Goal: Information Seeking & Learning: Learn about a topic

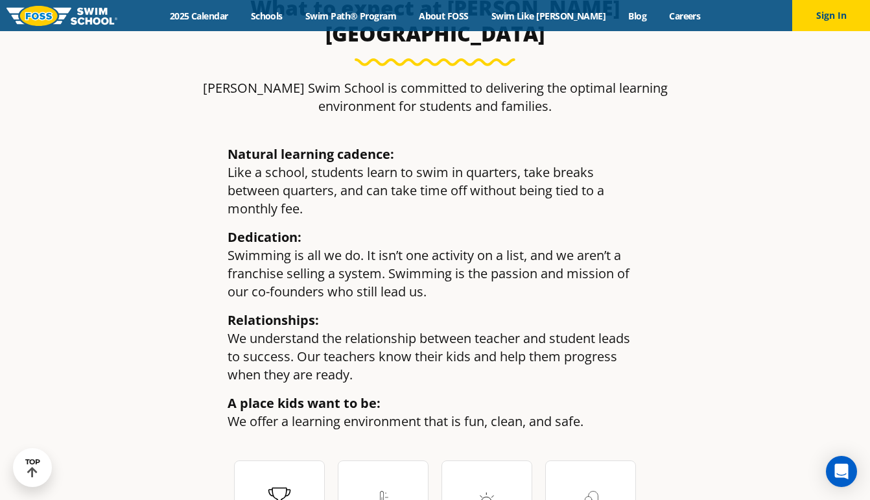
scroll to position [1769, 0]
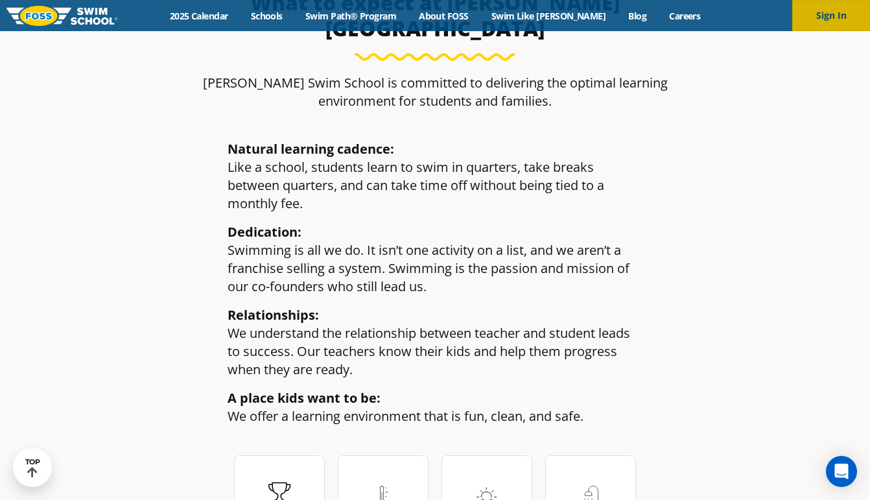
click at [839, 27] on button "Sign In" at bounding box center [831, 15] width 78 height 31
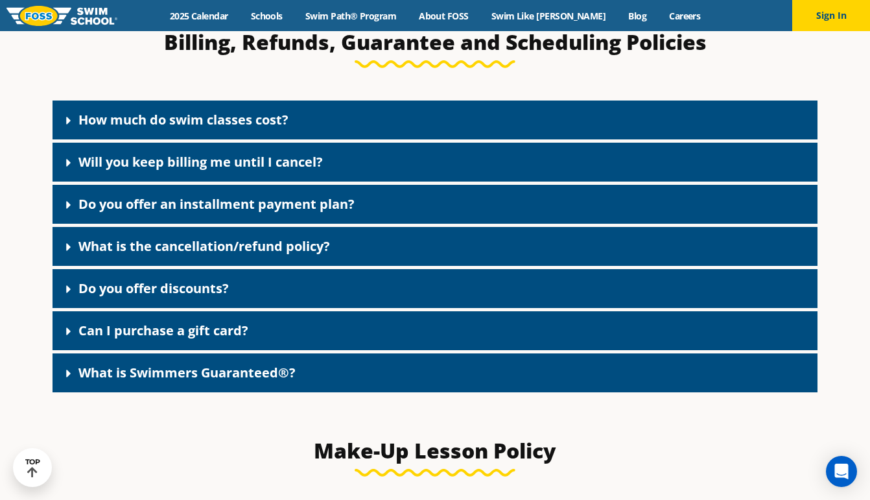
scroll to position [1077, 0]
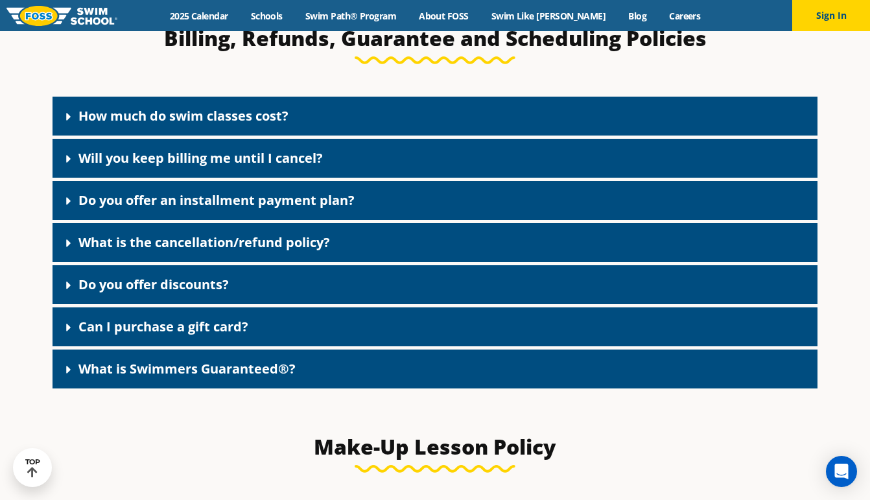
click at [75, 247] on span at bounding box center [71, 243] width 13 height 14
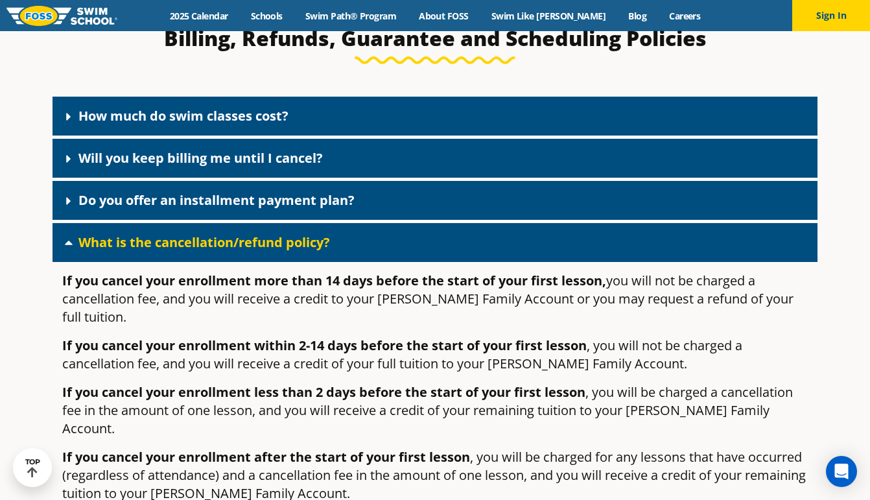
click at [75, 247] on span at bounding box center [71, 242] width 13 height 13
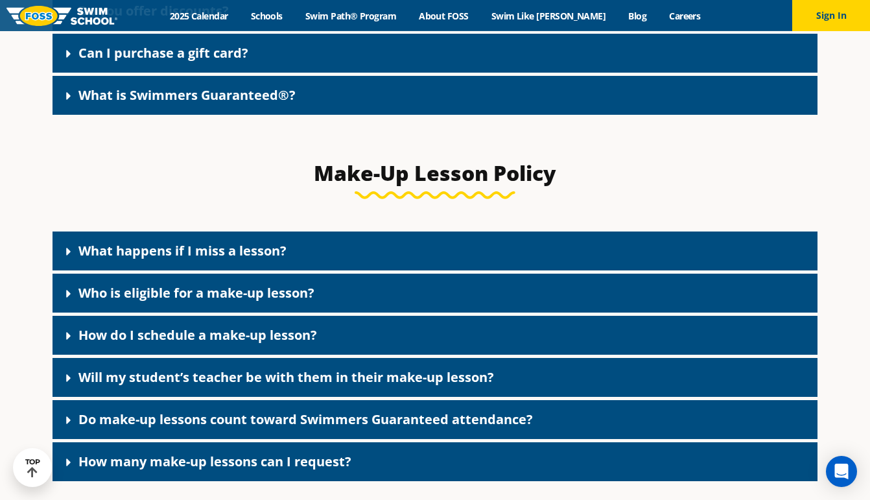
scroll to position [1434, 0]
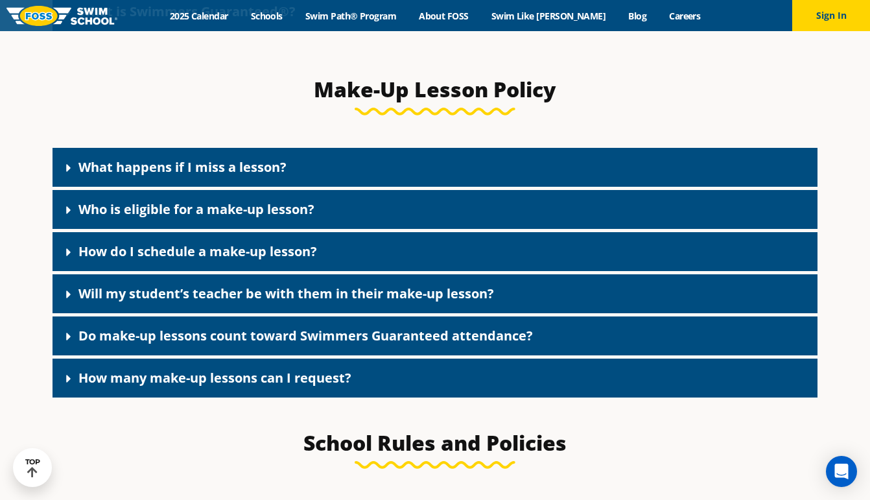
click at [76, 171] on span at bounding box center [71, 168] width 13 height 14
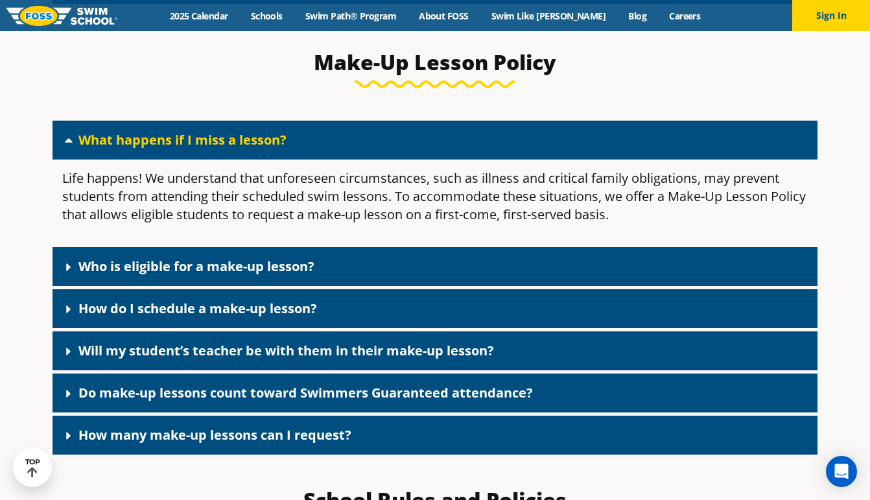
scroll to position [1463, 0]
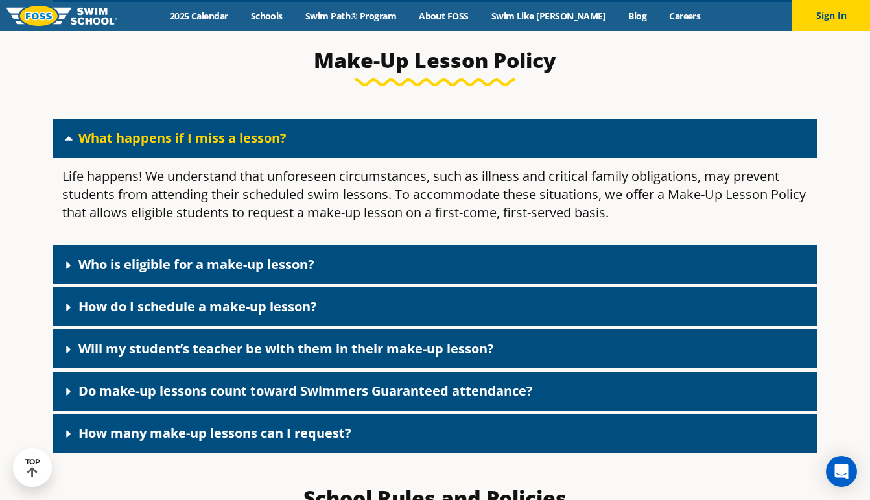
click at [60, 272] on div "Who is eligible for a make-up lesson?" at bounding box center [435, 264] width 765 height 39
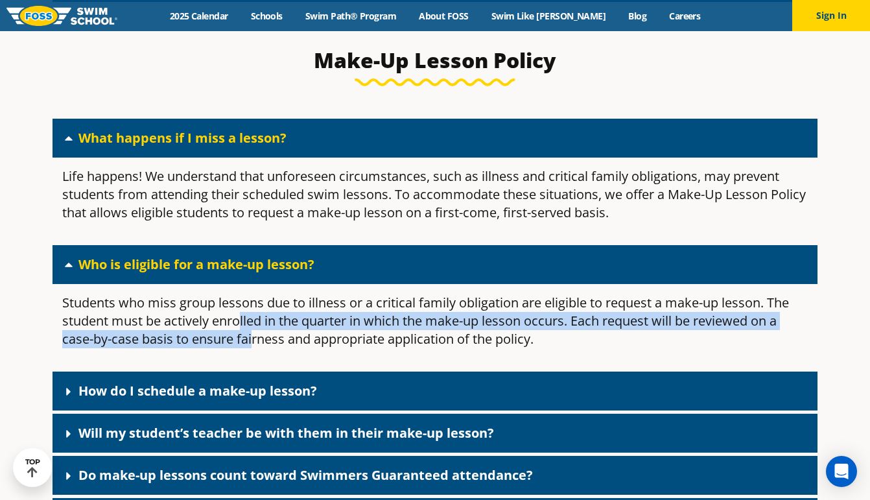
drag, startPoint x: 239, startPoint y: 323, endPoint x: 253, endPoint y: 350, distance: 30.7
click at [253, 348] on p "Students who miss group lessons due to illness or a critical family obligation …" at bounding box center [435, 321] width 746 height 54
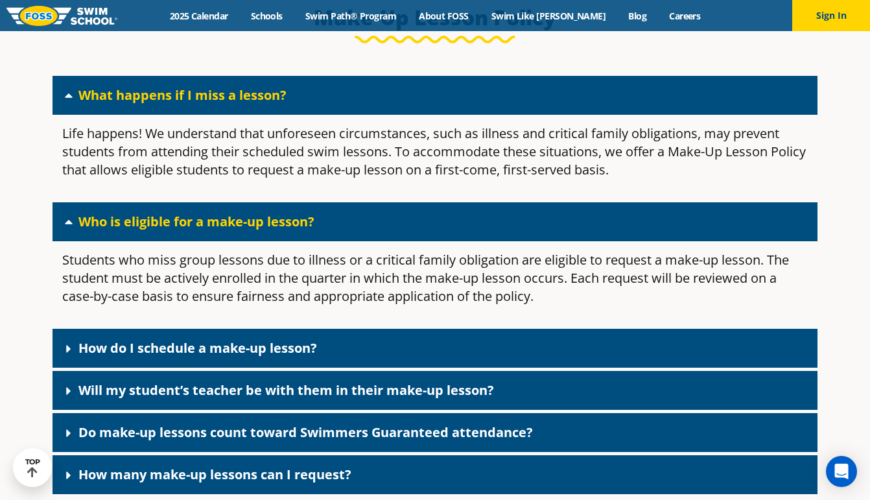
scroll to position [1508, 0]
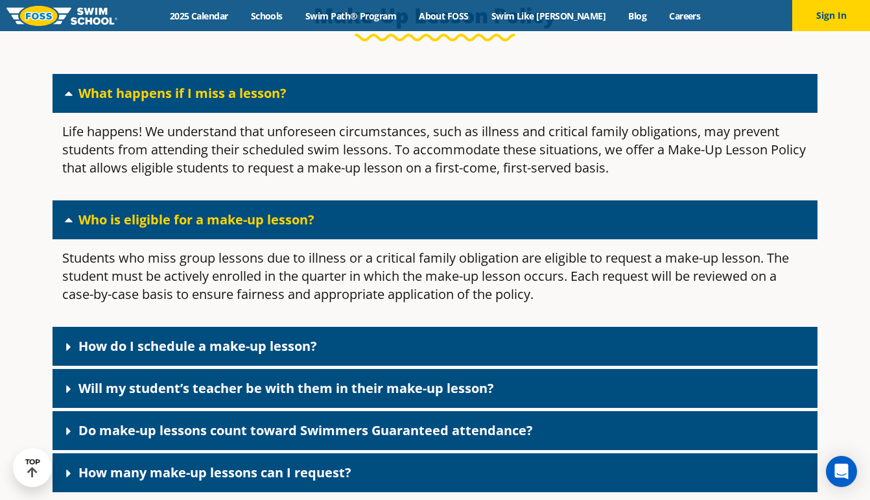
click at [78, 346] on link "How do I schedule a make-up lesson?" at bounding box center [197, 346] width 239 height 18
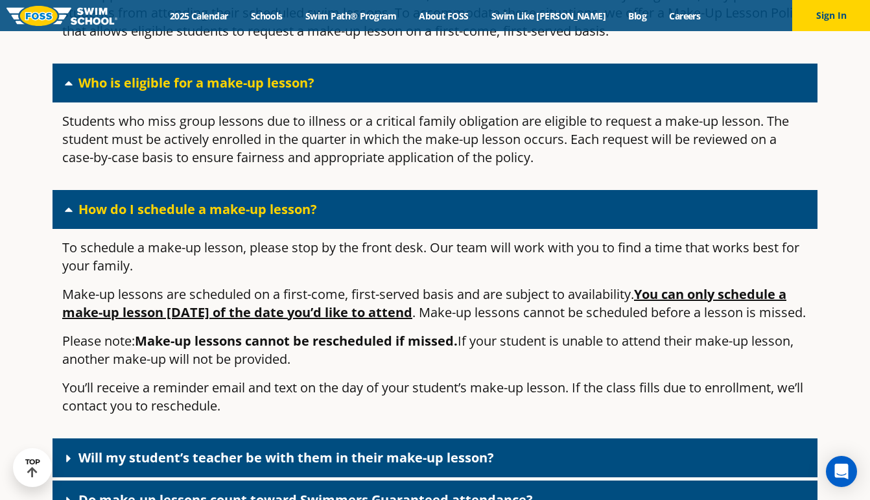
scroll to position [1681, 0]
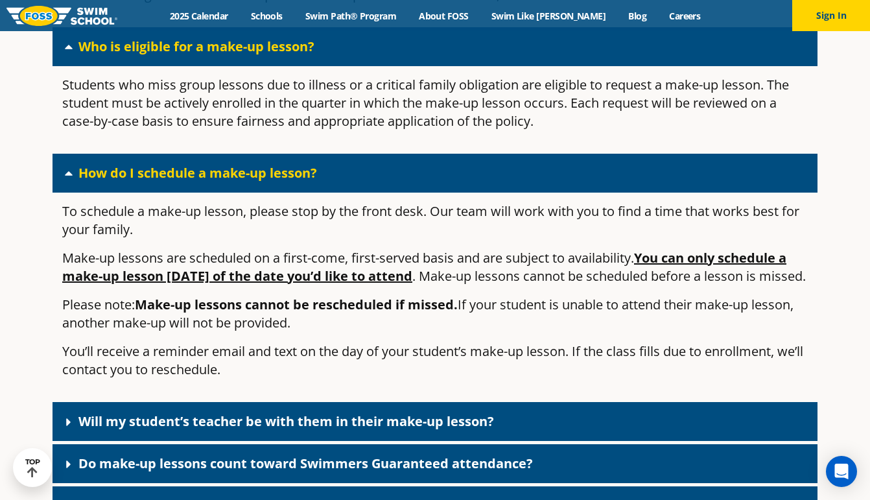
drag, startPoint x: 424, startPoint y: 338, endPoint x: 408, endPoint y: 320, distance: 24.3
click at [408, 320] on p "Please note: Make-up lessons cannot be rescheduled if missed. If your student i…" at bounding box center [435, 314] width 746 height 36
click at [420, 313] on strong "Make-up lessons cannot be rescheduled if missed." at bounding box center [296, 305] width 323 height 18
drag, startPoint x: 420, startPoint y: 327, endPoint x: 421, endPoint y: 338, distance: 11.7
click at [421, 332] on p "Please note: Make-up lessons cannot be rescheduled if missed. If your student i…" at bounding box center [435, 314] width 746 height 36
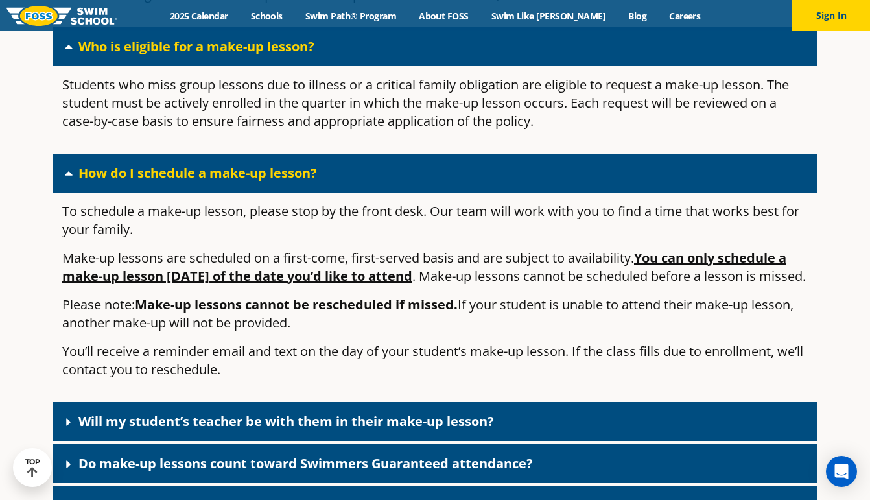
click at [421, 332] on p "Please note: Make-up lessons cannot be rescheduled if missed. If your student i…" at bounding box center [435, 314] width 746 height 36
drag, startPoint x: 454, startPoint y: 329, endPoint x: 454, endPoint y: 342, distance: 13.0
click at [454, 332] on p "Please note: Make-up lessons cannot be rescheduled if missed. If your student i…" at bounding box center [435, 314] width 746 height 36
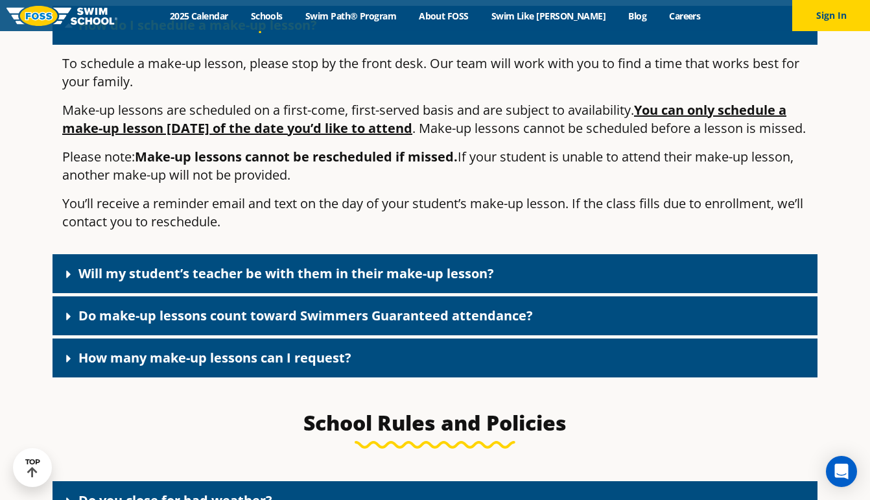
scroll to position [1839, 0]
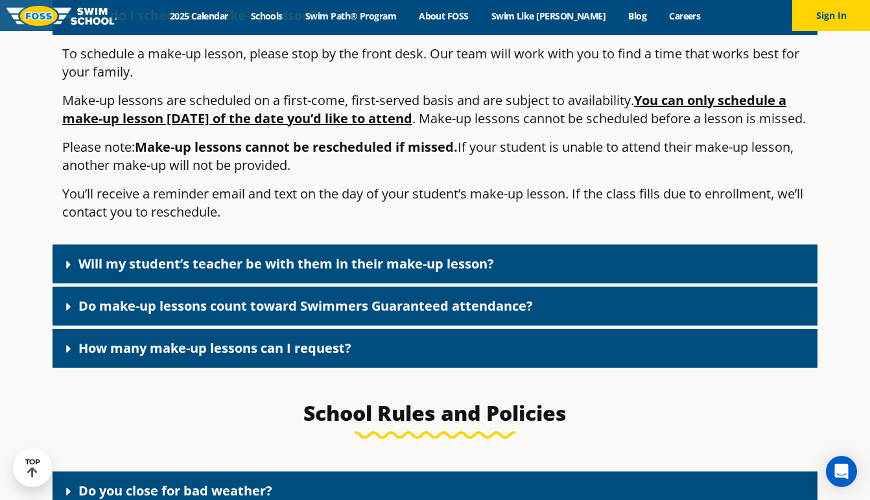
click at [71, 271] on icon at bounding box center [68, 264] width 13 height 13
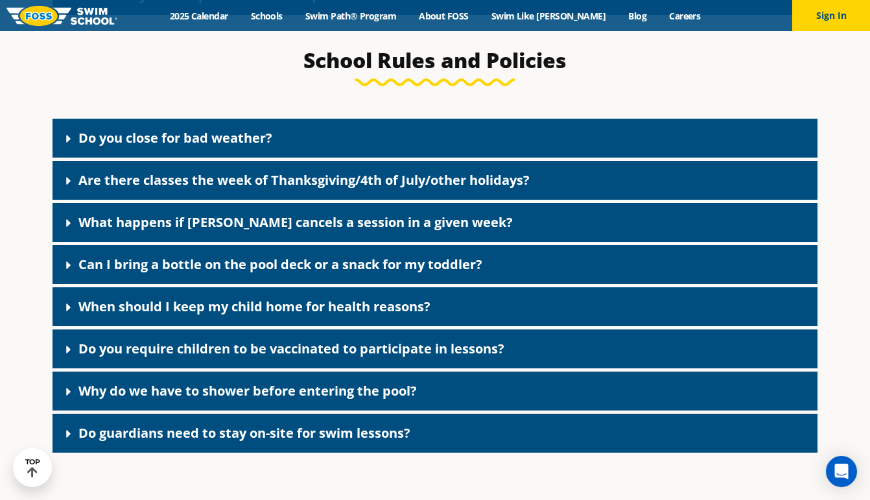
scroll to position [2240, 0]
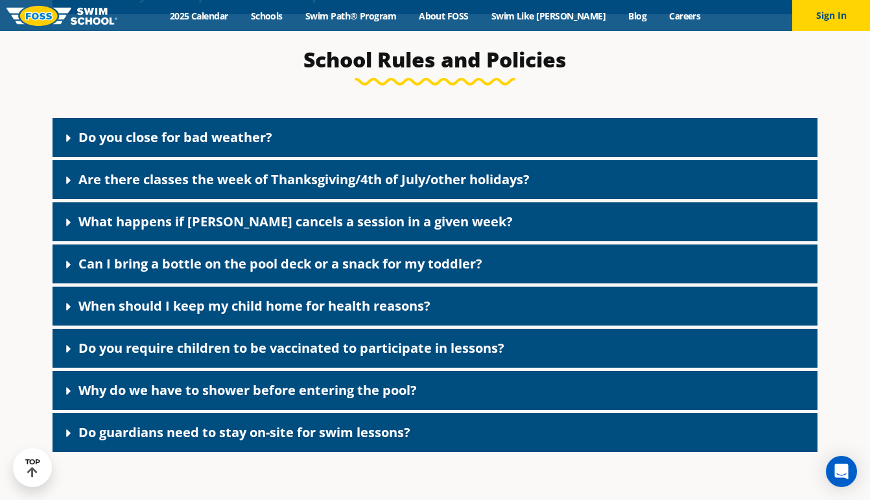
click at [65, 271] on icon at bounding box center [68, 264] width 13 height 13
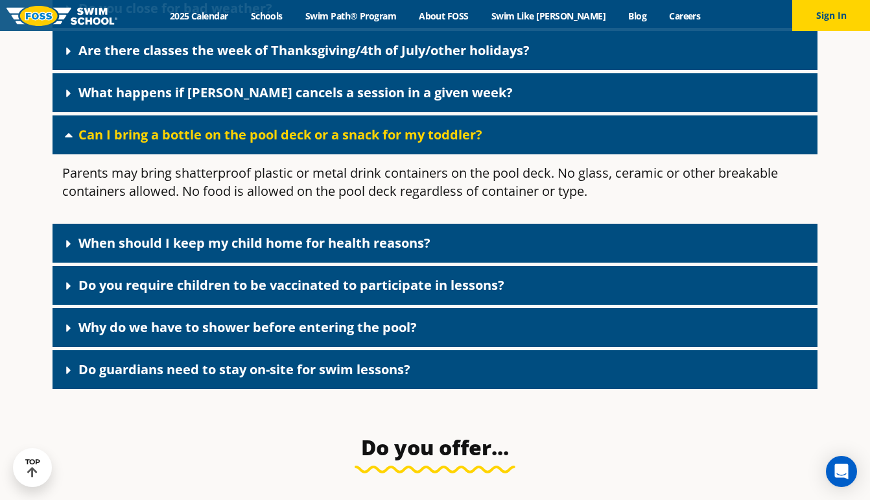
scroll to position [2371, 0]
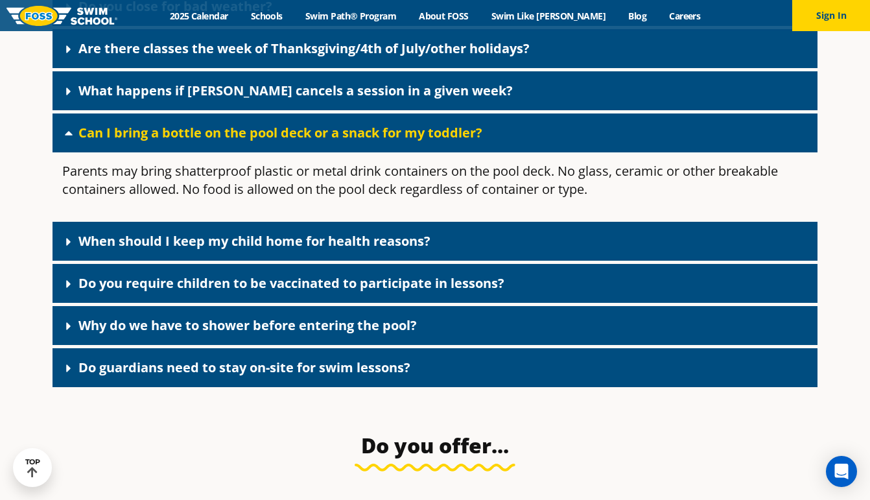
click at [65, 248] on icon at bounding box center [68, 241] width 13 height 13
click at [0, 0] on icon at bounding box center [0, 0] width 0 height 0
click at [67, 288] on icon at bounding box center [68, 285] width 5 height 8
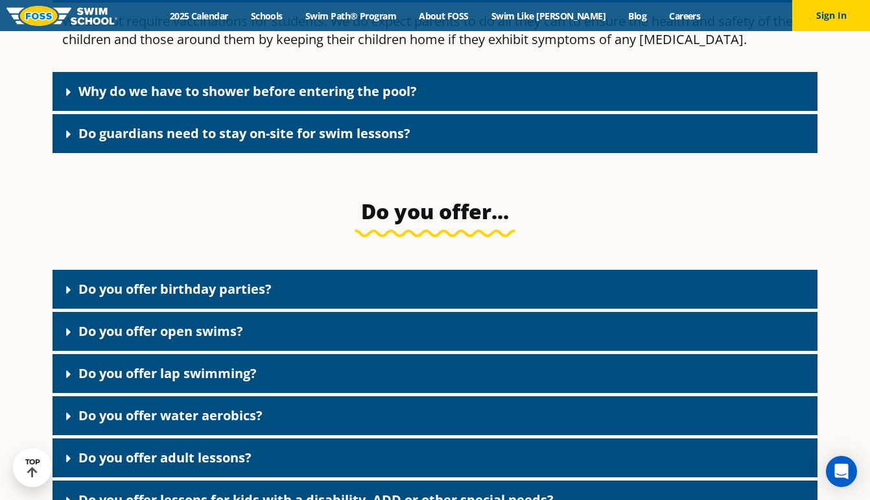
scroll to position [2672, 0]
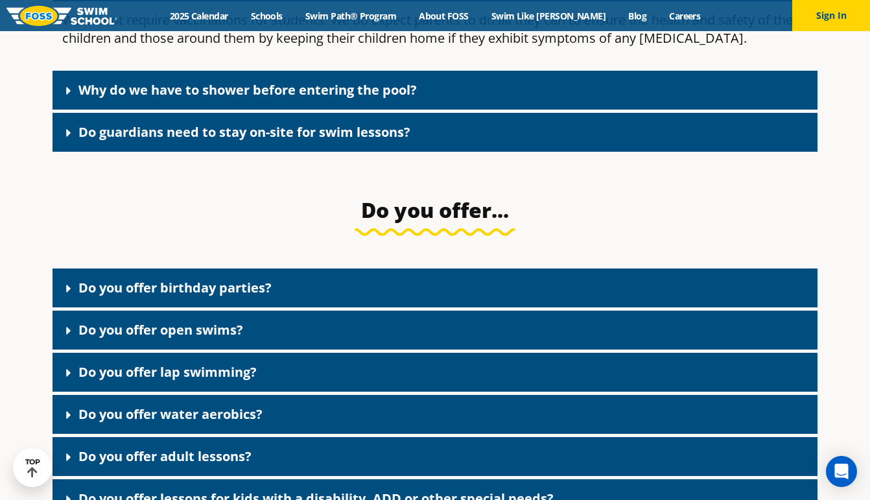
click at [69, 295] on icon at bounding box center [68, 288] width 13 height 13
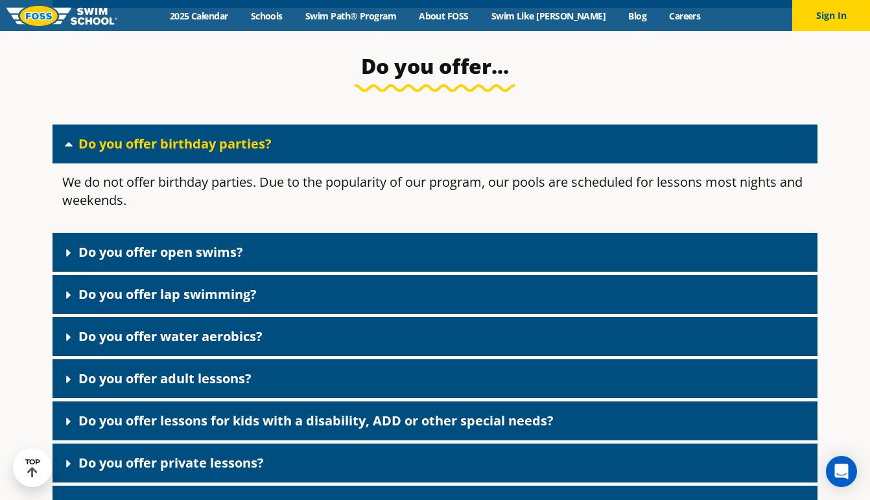
scroll to position [2818, 0]
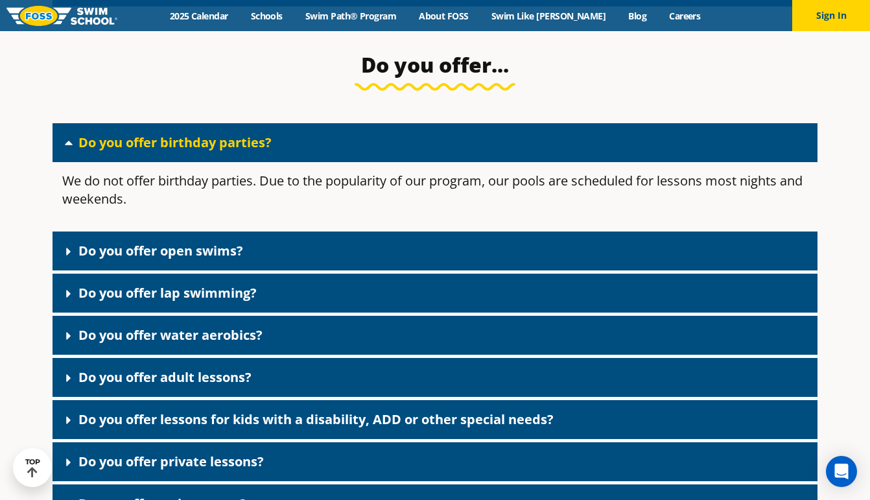
click at [66, 258] on icon at bounding box center [68, 251] width 13 height 13
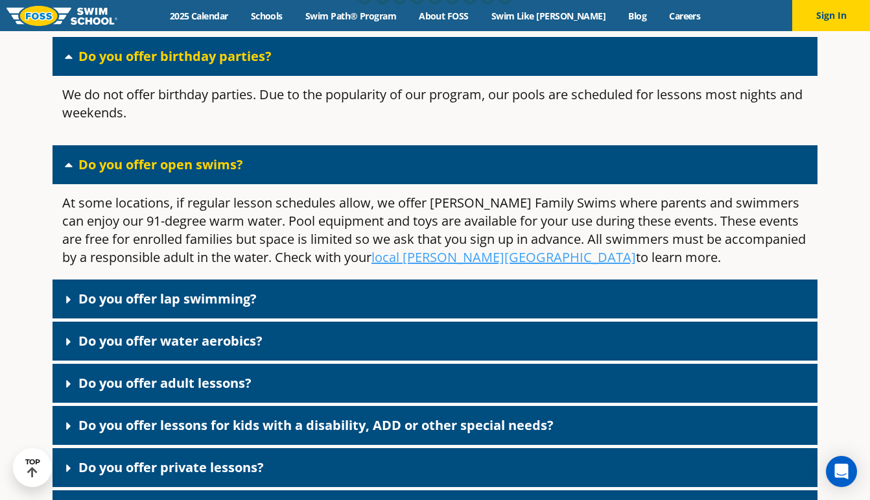
scroll to position [2904, 0]
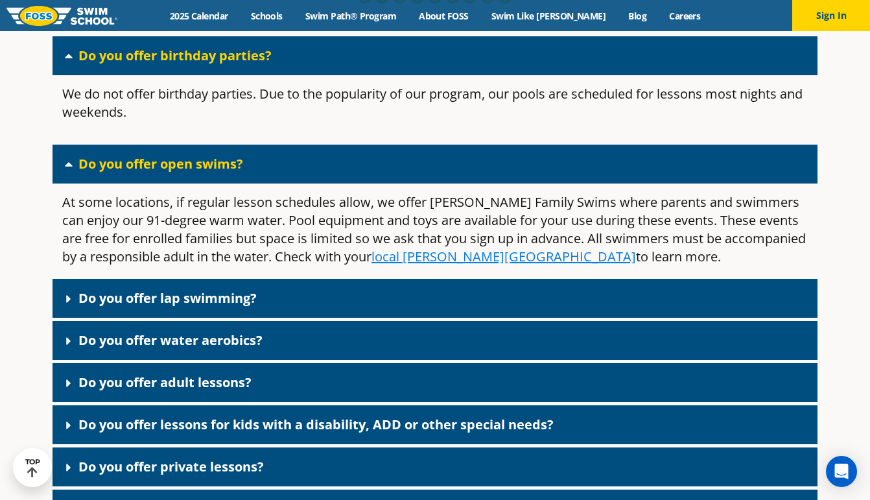
click at [423, 265] on u "local Foss Swim School" at bounding box center [503, 257] width 265 height 18
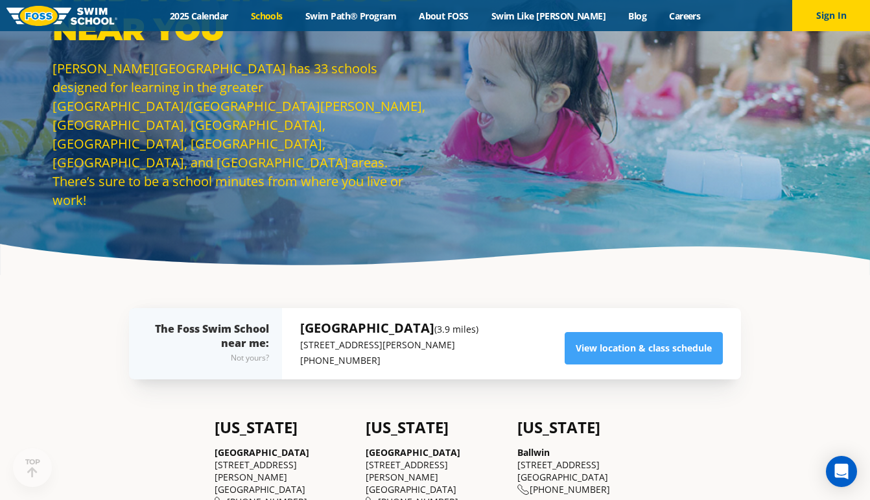
scroll to position [75, 0]
click at [586, 342] on link "View location & class schedule" at bounding box center [644, 348] width 158 height 32
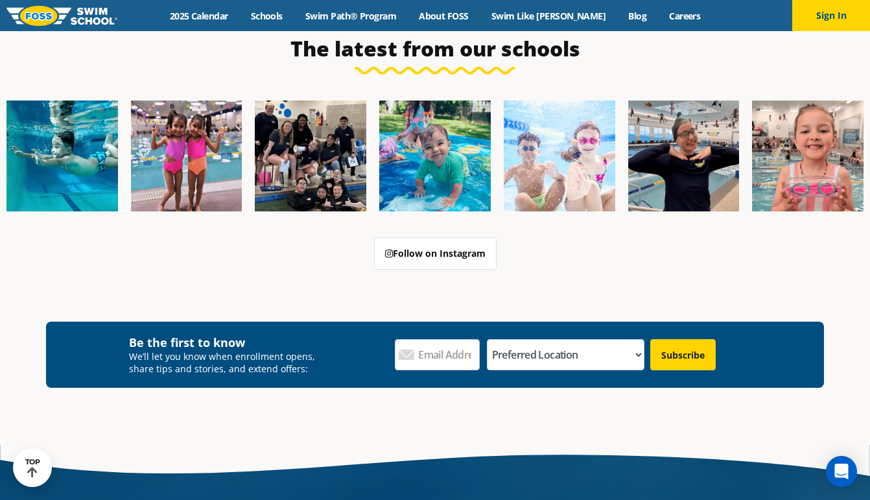
scroll to position [4446, 0]
